Goal: Information Seeking & Learning: Learn about a topic

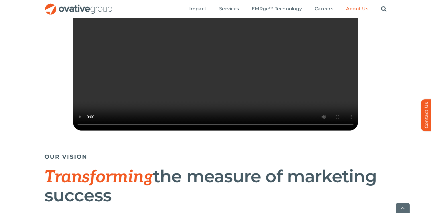
scroll to position [185, 0]
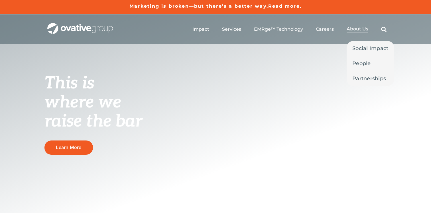
click at [355, 27] on span "About Us" at bounding box center [358, 29] width 22 height 6
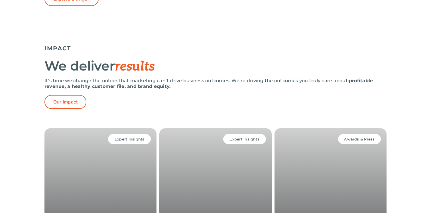
scroll to position [996, 0]
